Goal: Task Accomplishment & Management: Use online tool/utility

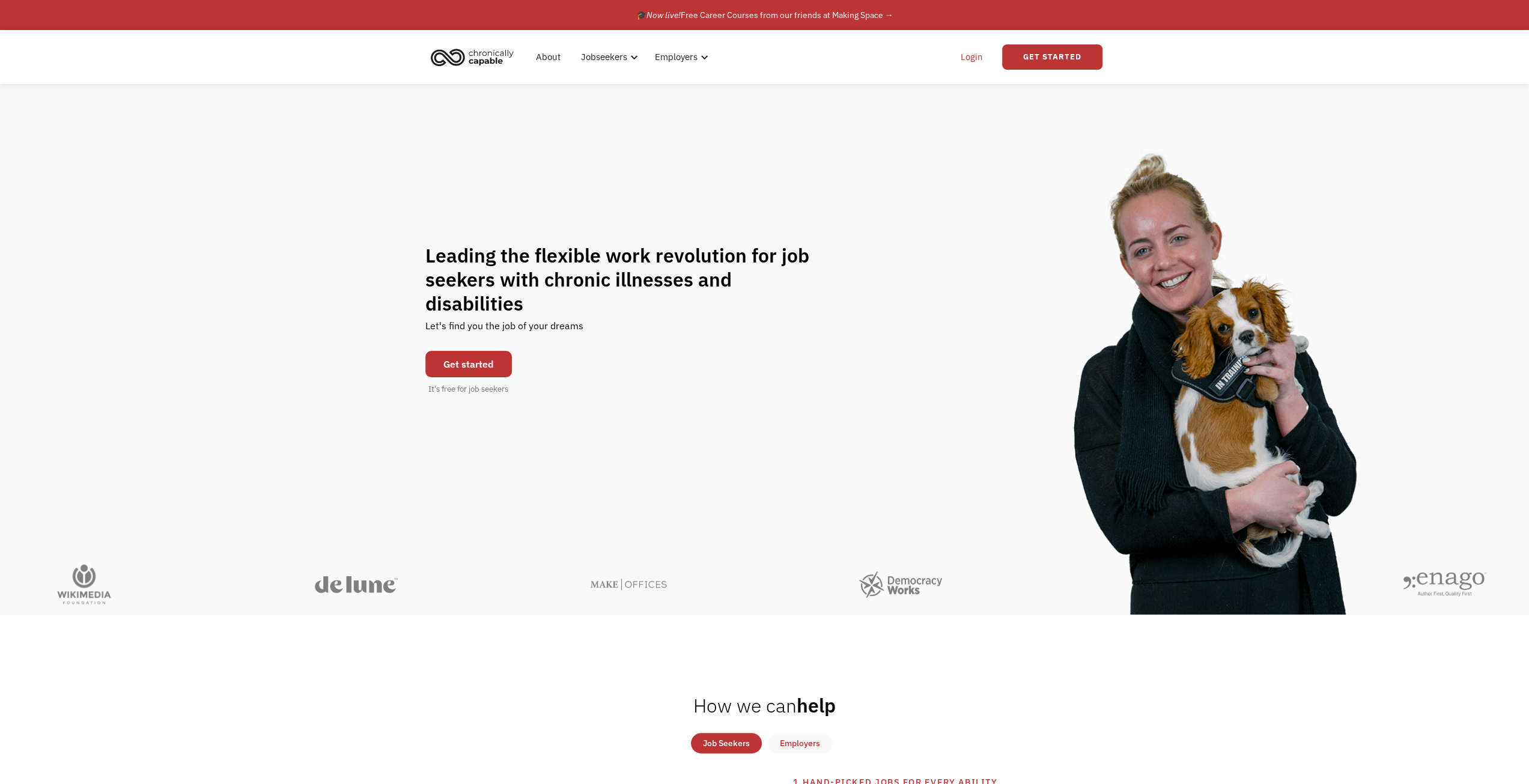
click at [981, 51] on link "Login" at bounding box center [972, 57] width 37 height 38
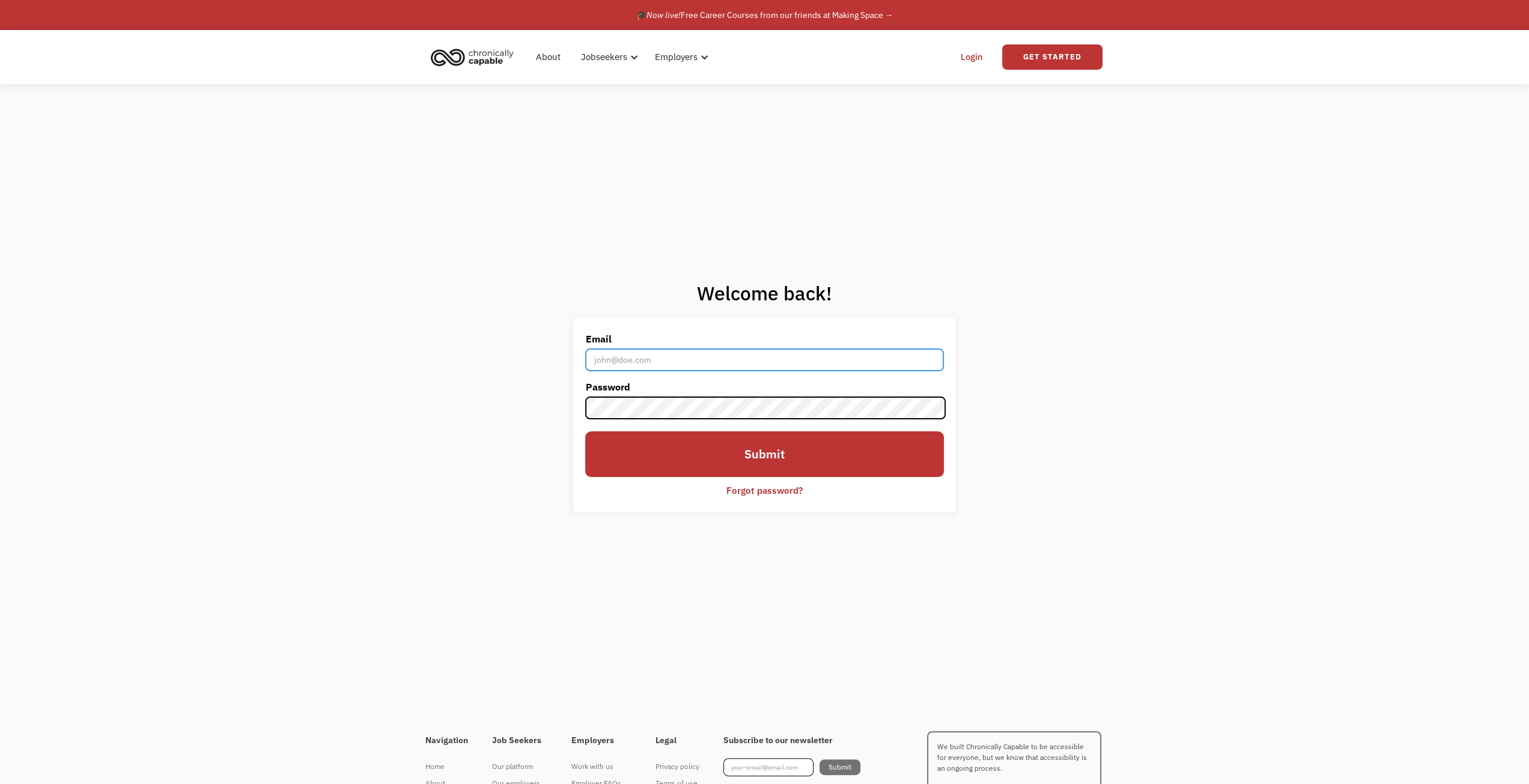
type input "[EMAIL_ADDRESS][DOMAIN_NAME]"
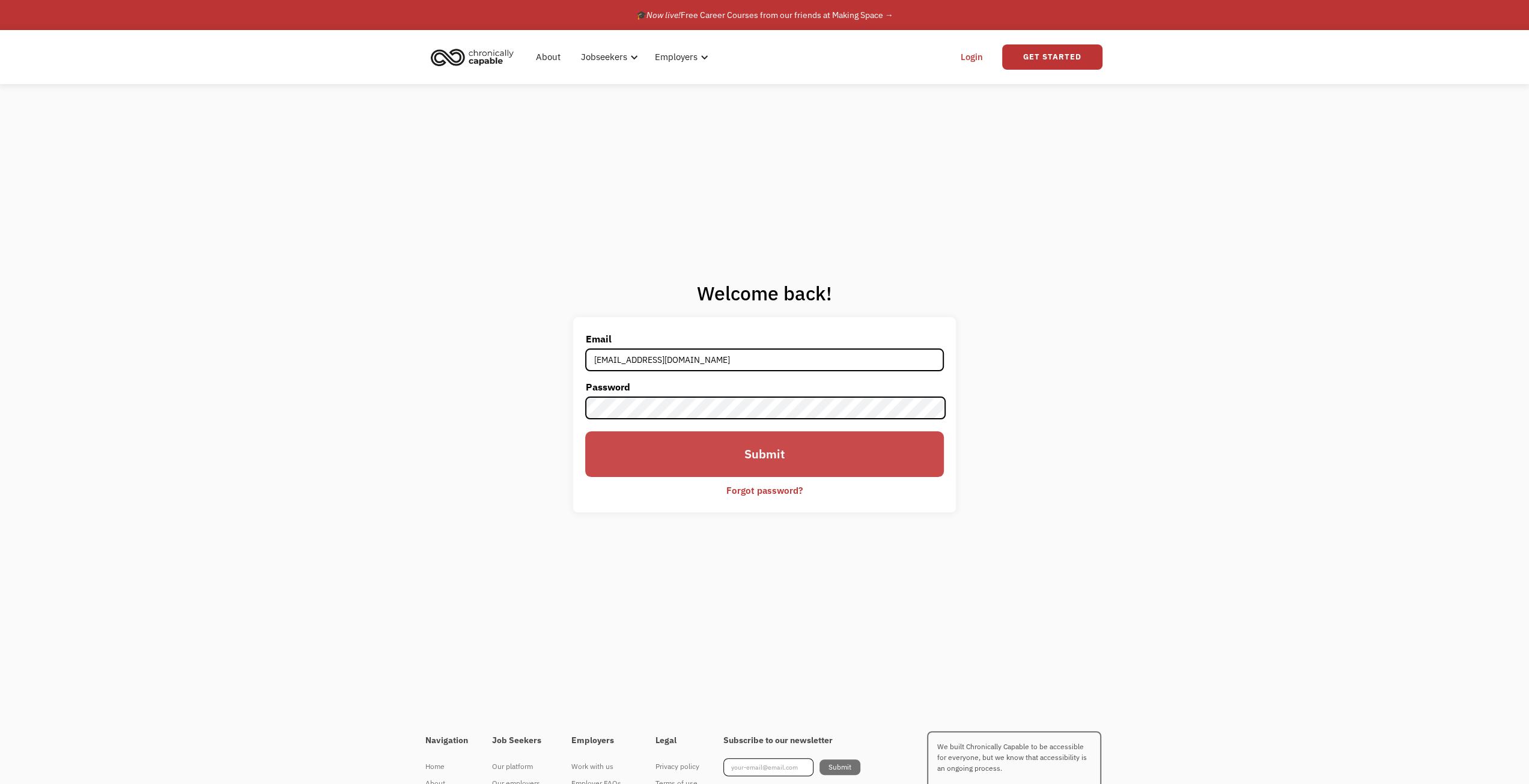
click at [766, 457] on input "Submit" at bounding box center [764, 454] width 358 height 46
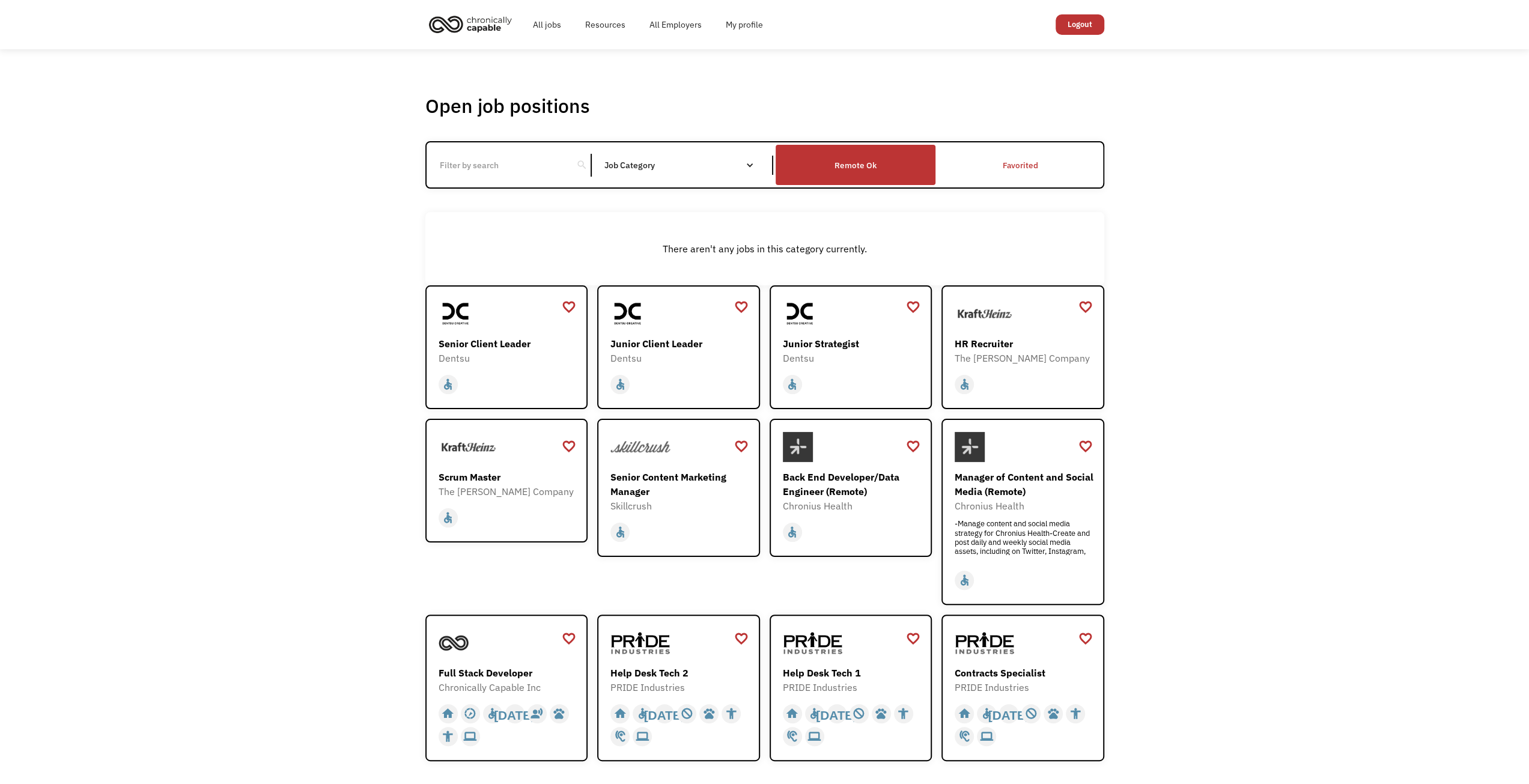
click at [821, 164] on div "Remote Ok" at bounding box center [855, 164] width 160 height 34
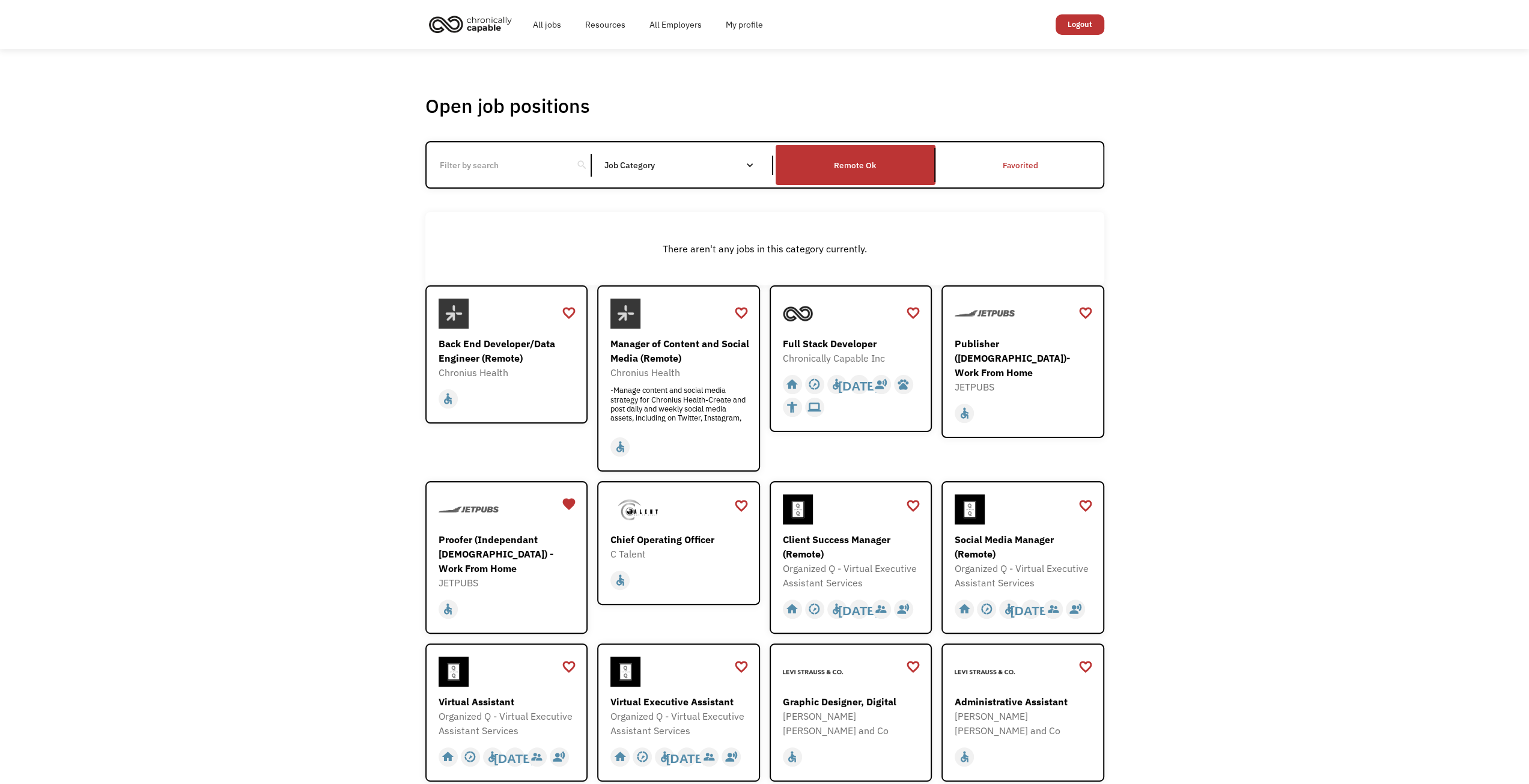
click at [470, 161] on input "Email Form" at bounding box center [500, 164] width 134 height 23
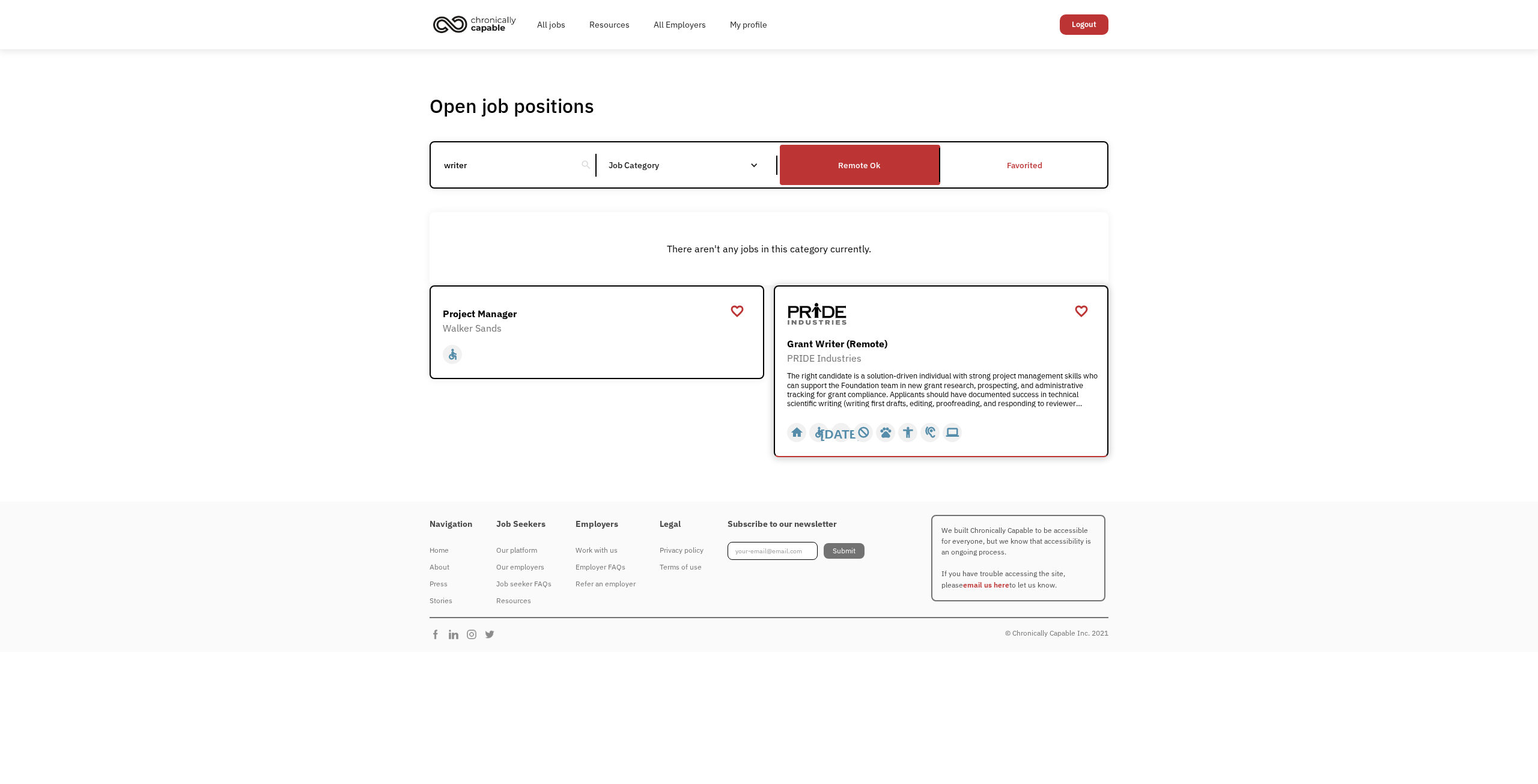
click at [897, 359] on div "PRIDE Industries" at bounding box center [943, 358] width 311 height 15
drag, startPoint x: 500, startPoint y: 172, endPoint x: 362, endPoint y: 163, distance: 138.3
click at [362, 163] on div "Open job positions You have X liked items Search writer search Filter by catego…" at bounding box center [769, 275] width 1538 height 453
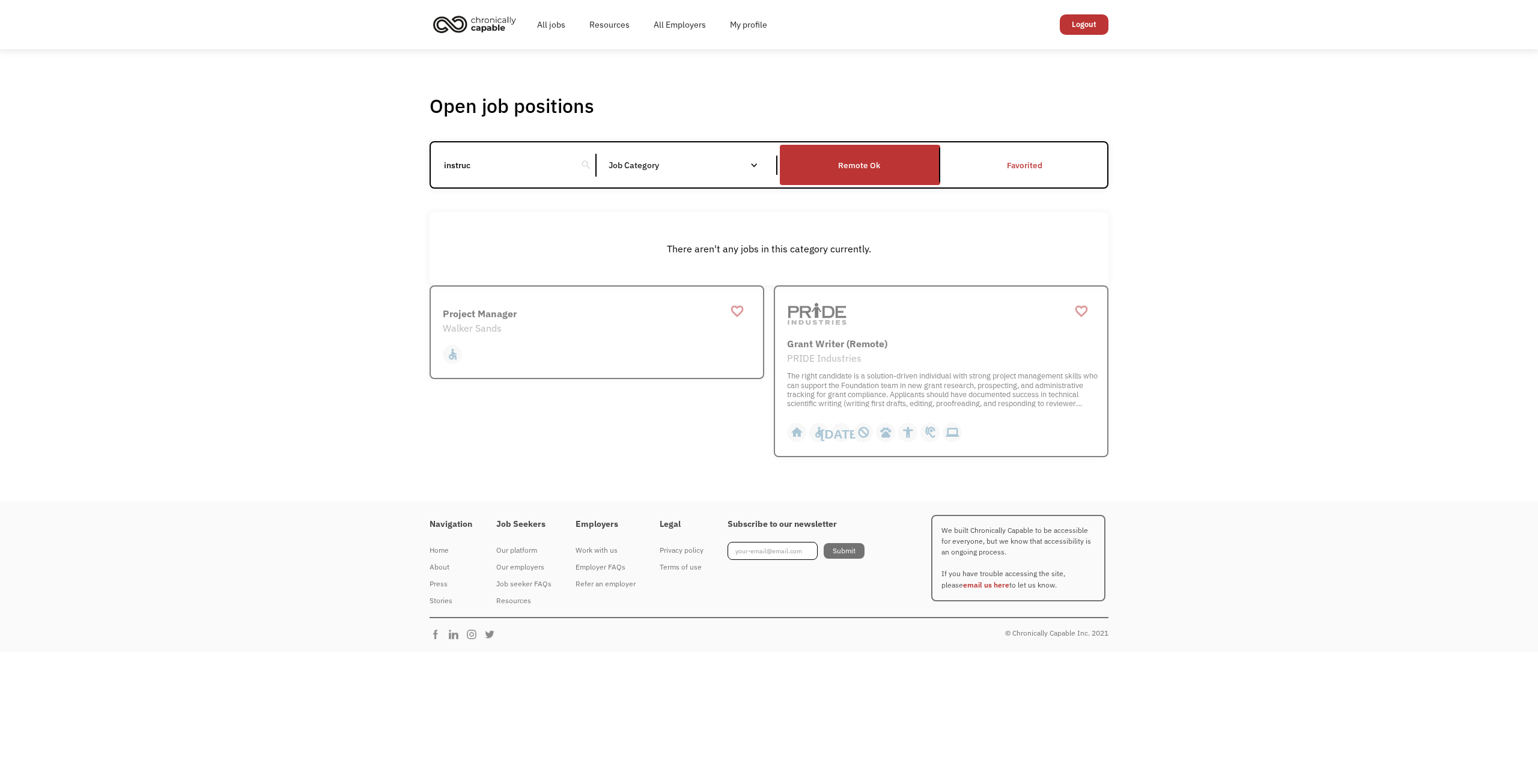
type input "instruct"
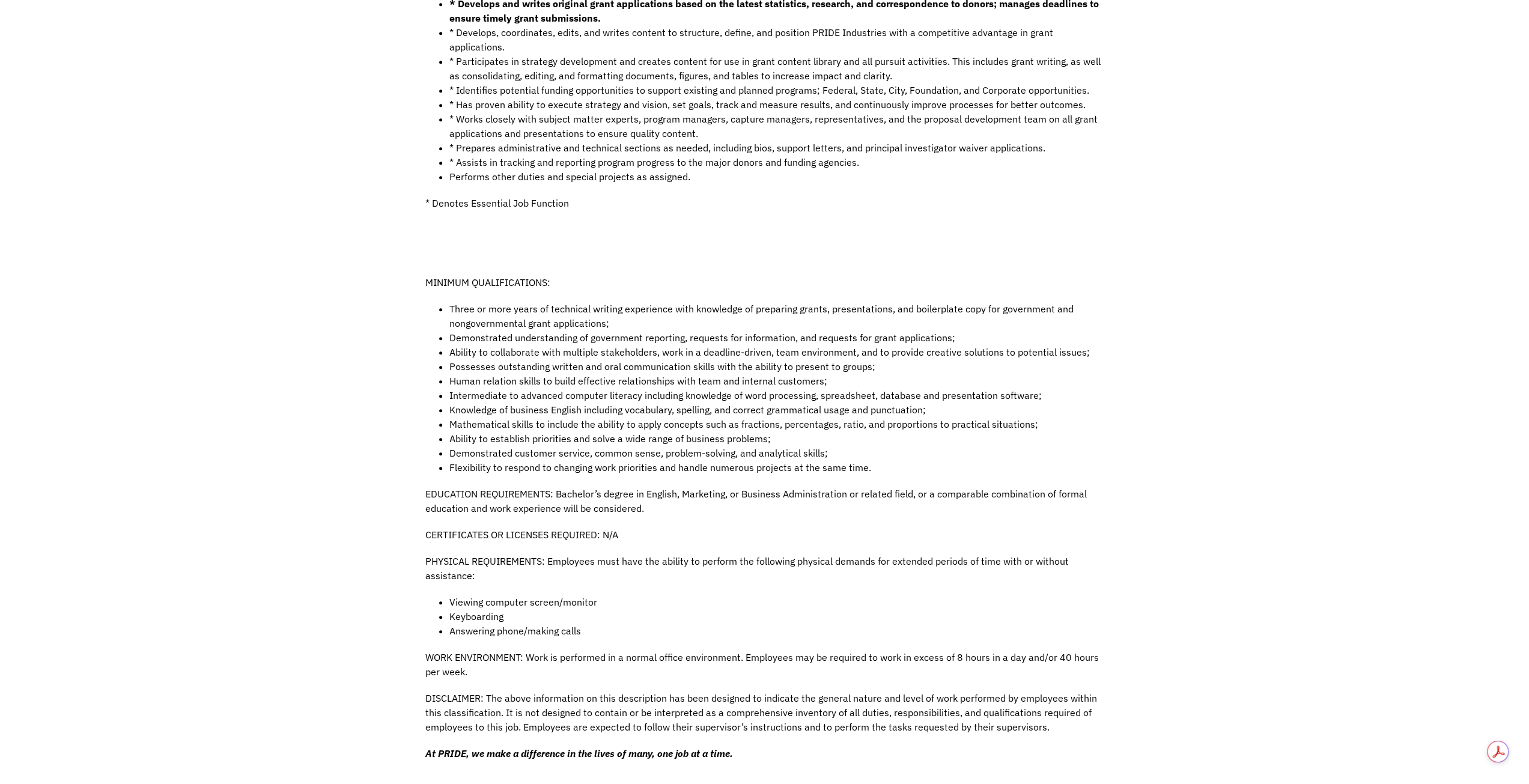
scroll to position [661, 0]
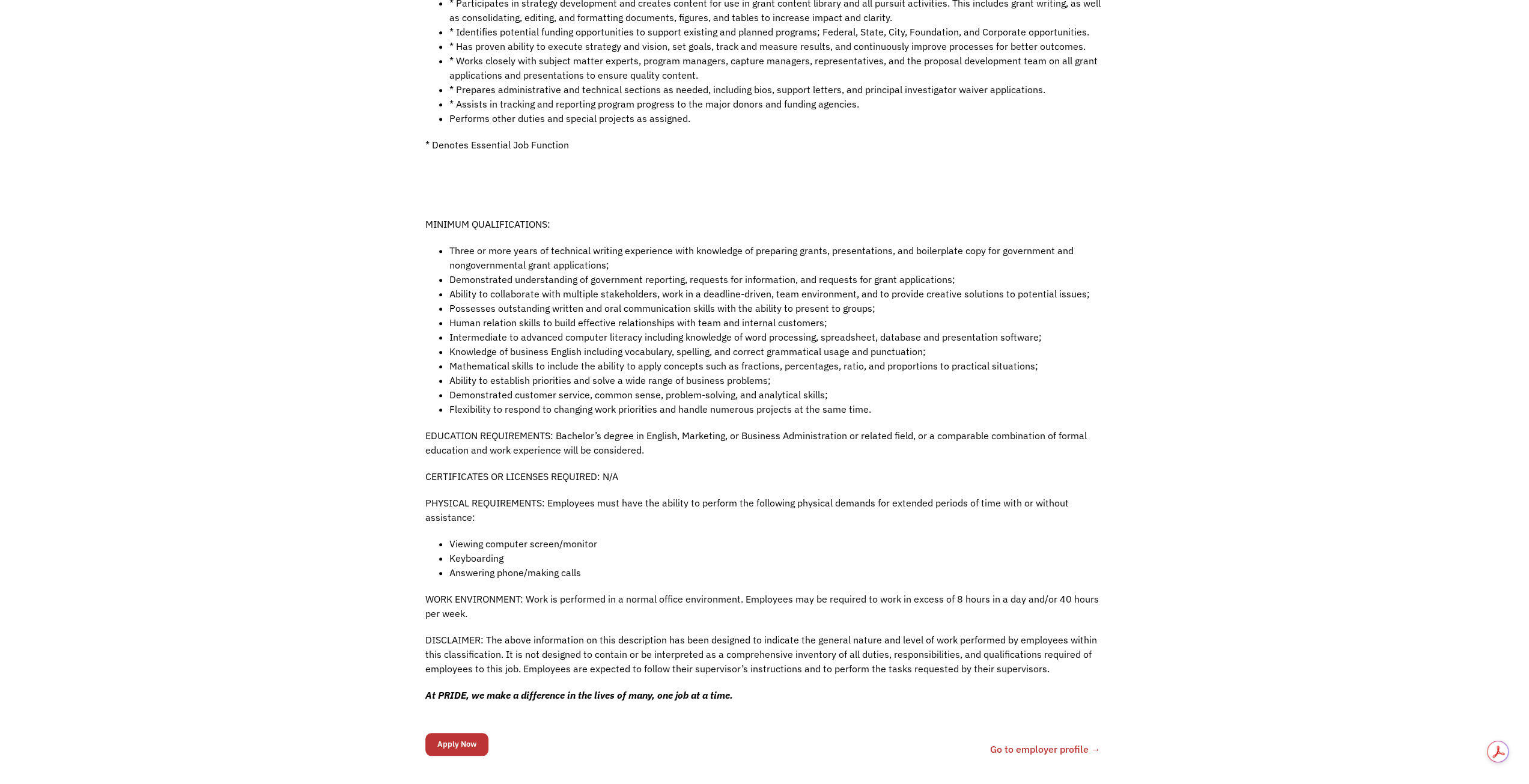
click at [634, 359] on li "Mathematical skills to include the ability to apply concepts such as fractions,…" at bounding box center [777, 366] width 655 height 15
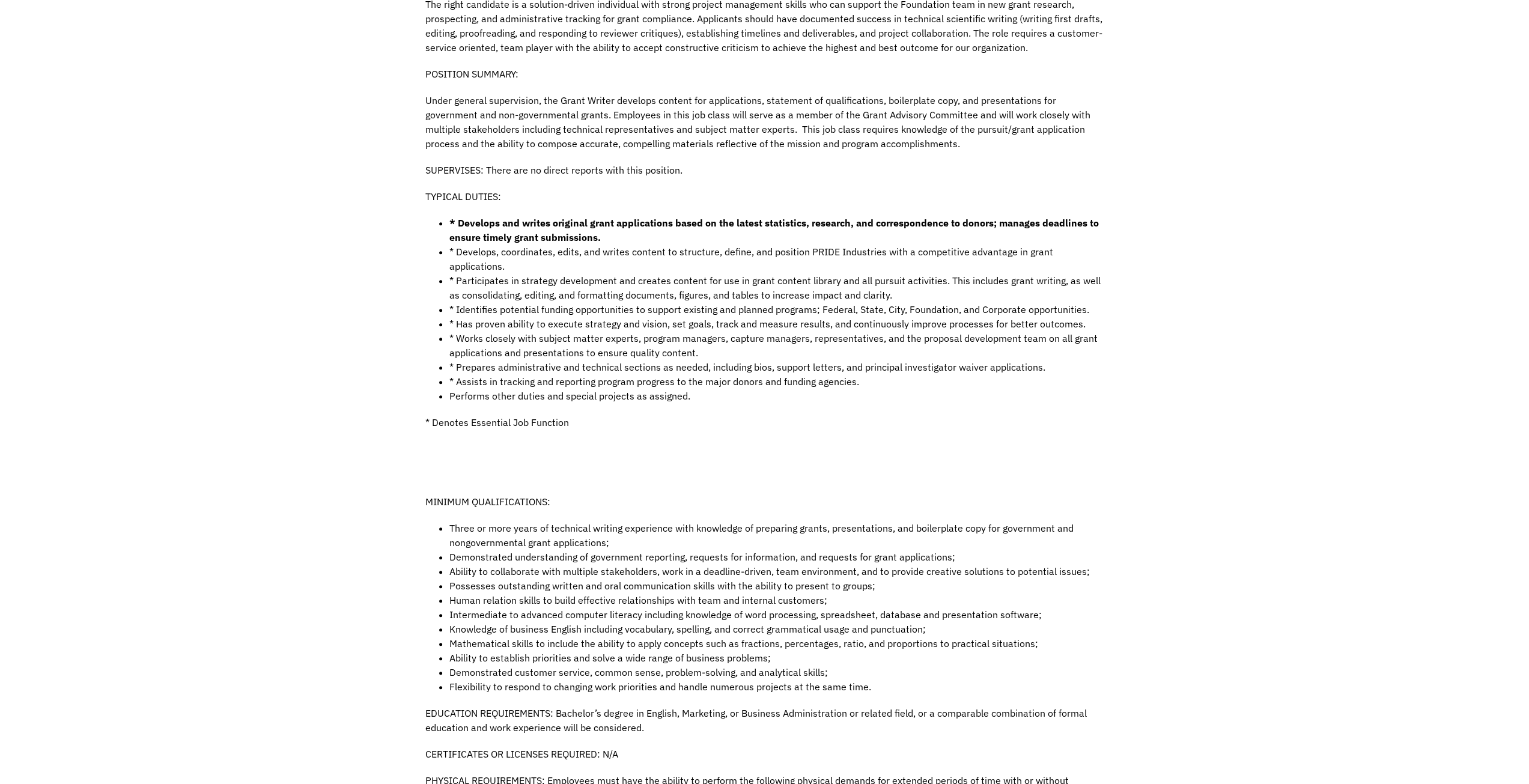
scroll to position [0, 0]
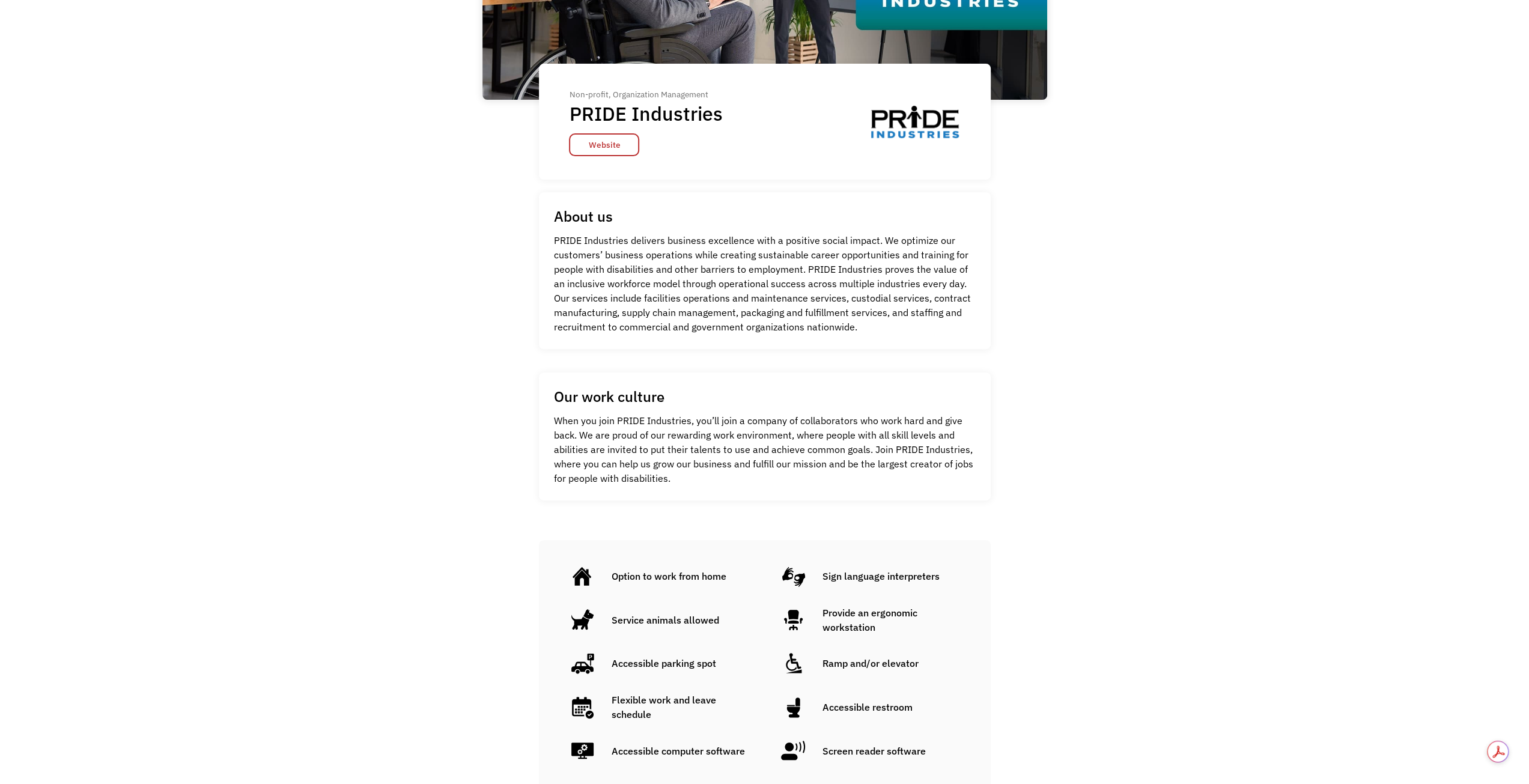
scroll to position [60, 0]
